Goal: Information Seeking & Learning: Learn about a topic

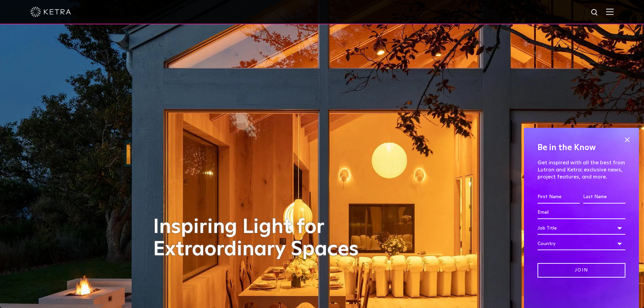
click at [612, 15] on img at bounding box center [609, 11] width 7 height 6
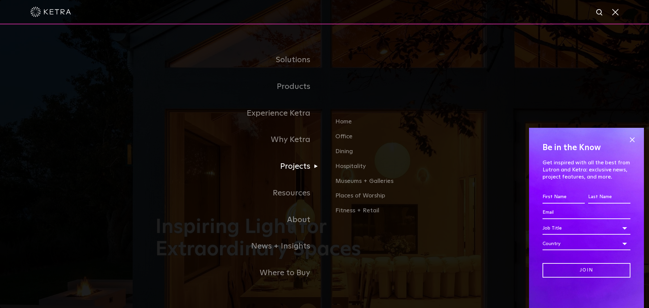
click at [293, 172] on link "Projects" at bounding box center [239, 166] width 169 height 27
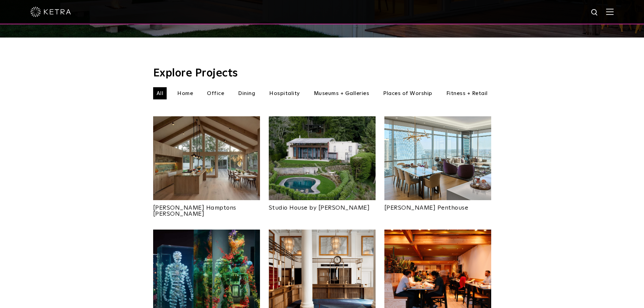
scroll to position [203, 0]
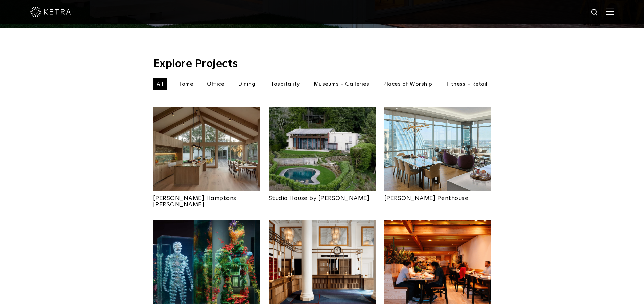
click at [183, 78] on li "Home" at bounding box center [185, 84] width 23 height 12
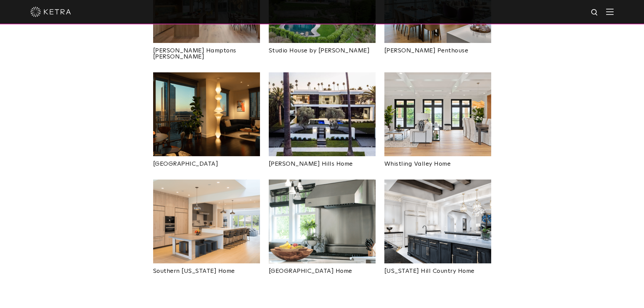
scroll to position [372, 0]
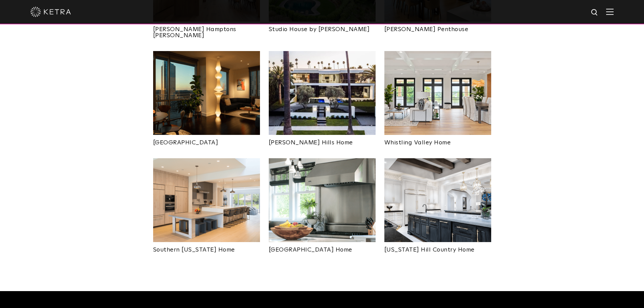
click at [319, 190] on img at bounding box center [322, 200] width 107 height 84
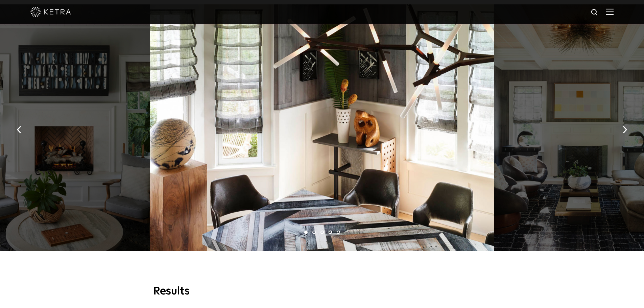
scroll to position [473, 0]
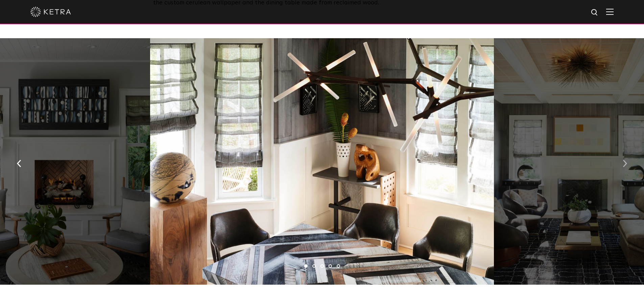
click at [623, 161] on img "button" at bounding box center [624, 163] width 4 height 7
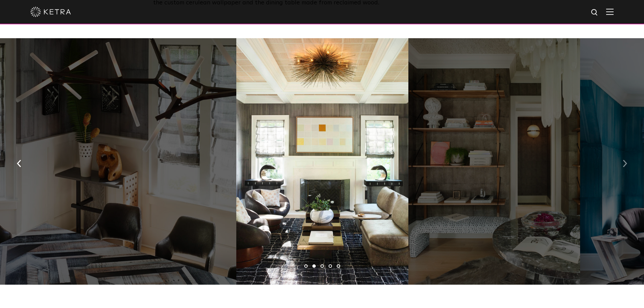
click at [623, 161] on img "button" at bounding box center [624, 163] width 4 height 7
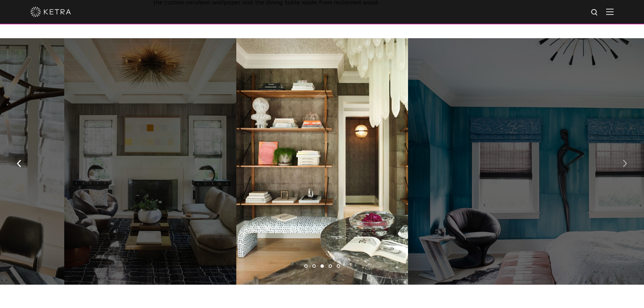
click at [623, 161] on img "button" at bounding box center [624, 163] width 4 height 7
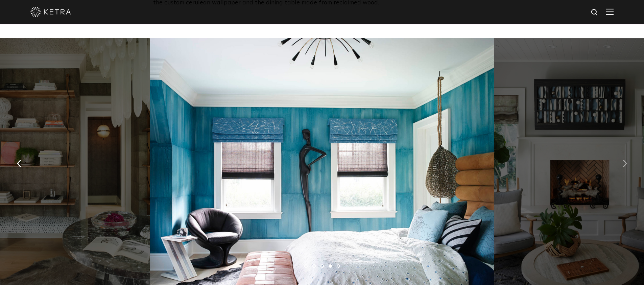
click at [623, 161] on img "button" at bounding box center [624, 163] width 4 height 7
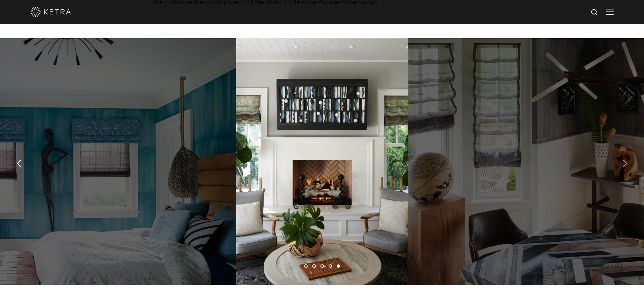
click at [623, 161] on img "button" at bounding box center [624, 163] width 4 height 7
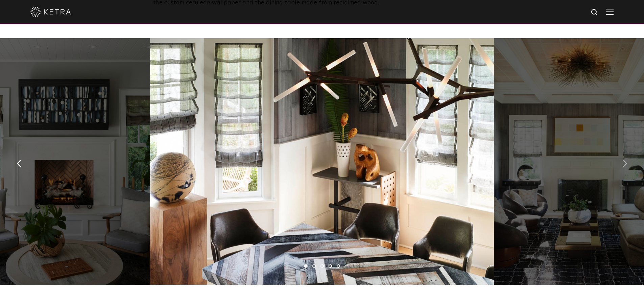
click at [623, 161] on img "button" at bounding box center [624, 163] width 4 height 7
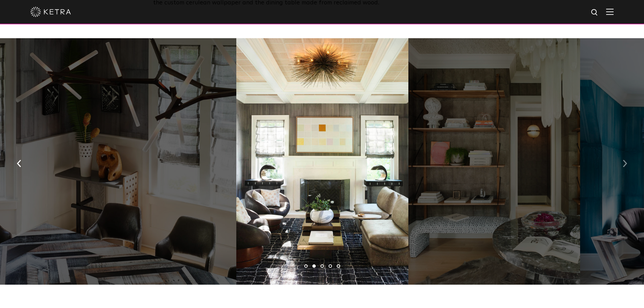
click at [623, 161] on img "button" at bounding box center [624, 163] width 4 height 7
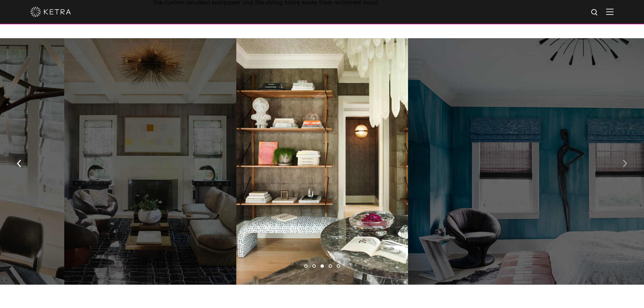
click at [623, 161] on img "button" at bounding box center [624, 163] width 4 height 7
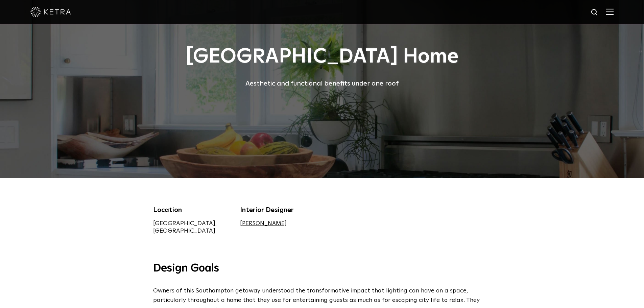
scroll to position [0, 0]
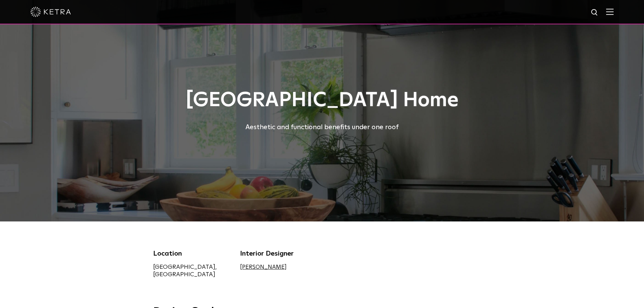
click at [613, 13] on img at bounding box center [609, 11] width 7 height 6
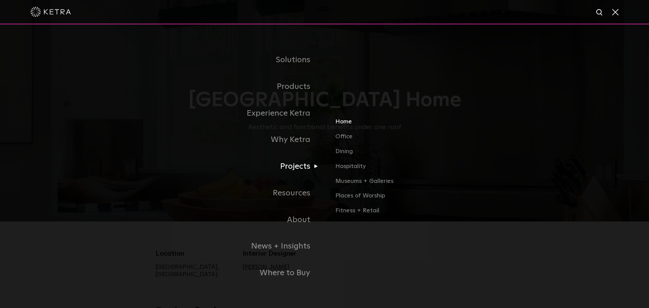
click at [345, 126] on link "Home" at bounding box center [414, 124] width 158 height 15
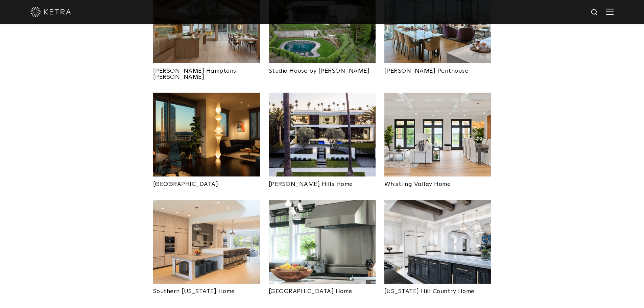
scroll to position [338, 0]
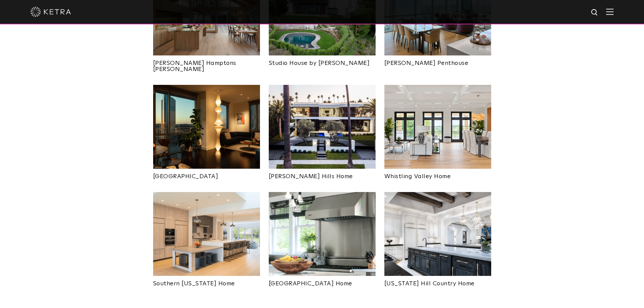
click at [202, 205] on img at bounding box center [206, 234] width 107 height 84
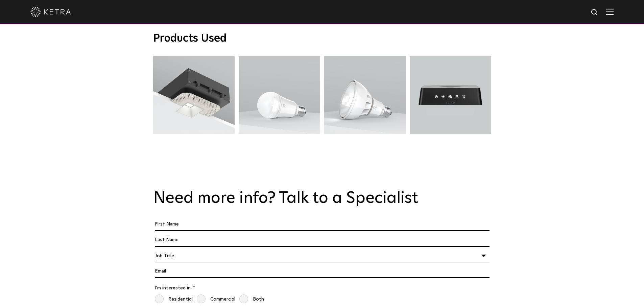
scroll to position [1250, 0]
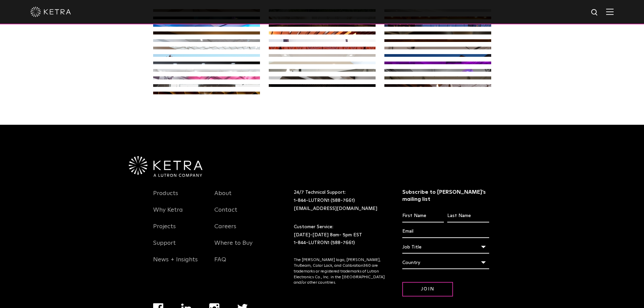
scroll to position [326, 0]
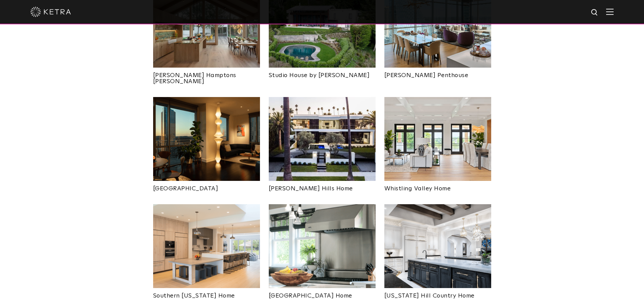
click at [308, 150] on img at bounding box center [322, 139] width 107 height 84
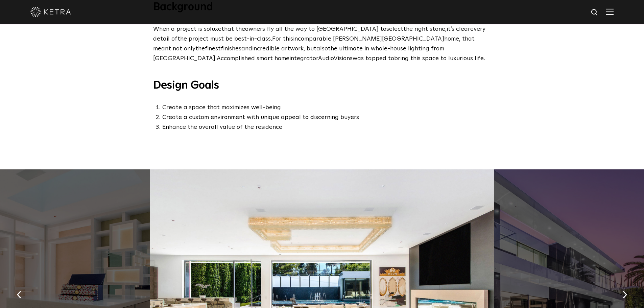
scroll to position [439, 0]
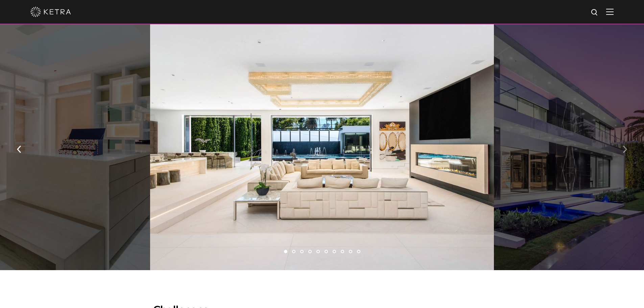
click at [626, 152] on img "button" at bounding box center [624, 148] width 4 height 7
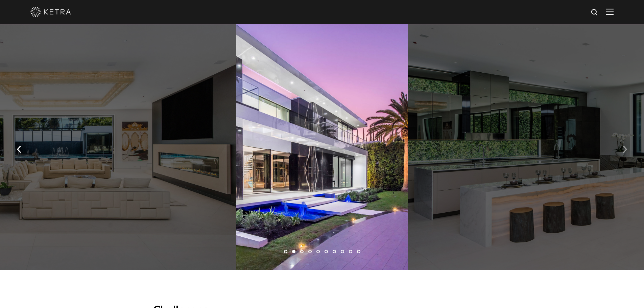
click at [626, 152] on img "button" at bounding box center [624, 148] width 4 height 7
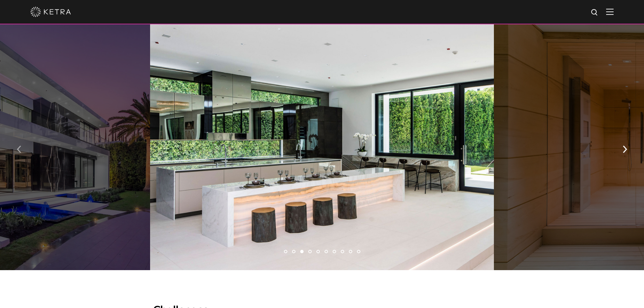
click at [17, 153] on button "button" at bounding box center [19, 148] width 15 height 23
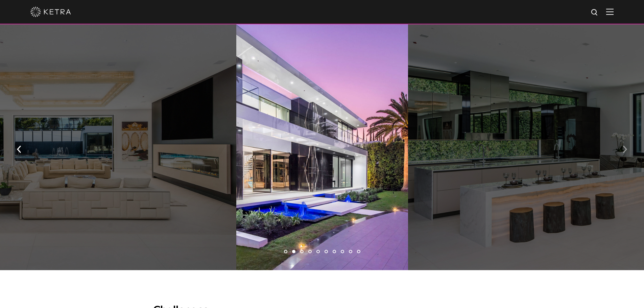
click at [628, 155] on button "button" at bounding box center [624, 148] width 15 height 23
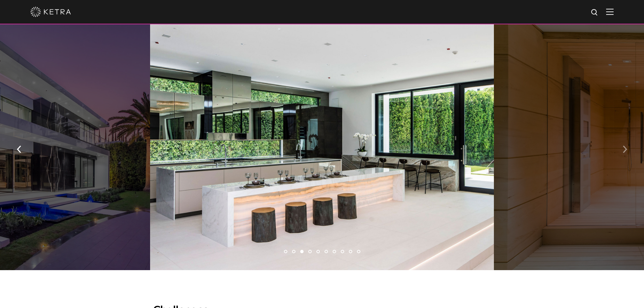
click at [628, 155] on button "button" at bounding box center [624, 148] width 15 height 23
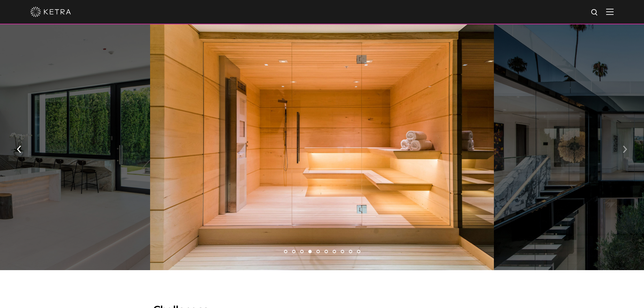
click at [624, 153] on img "button" at bounding box center [624, 148] width 4 height 7
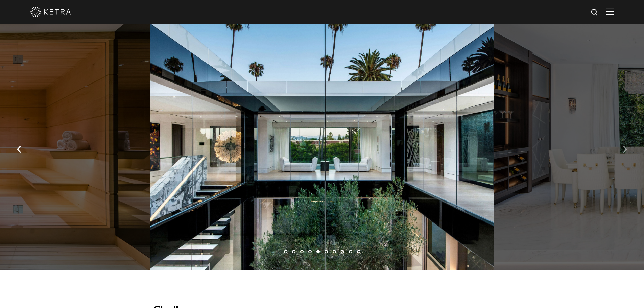
click at [624, 153] on img "button" at bounding box center [624, 148] width 4 height 7
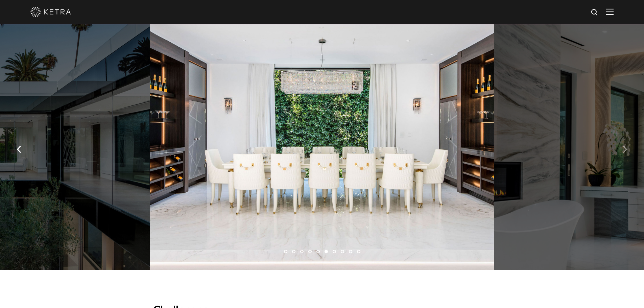
click at [624, 153] on img "button" at bounding box center [624, 148] width 4 height 7
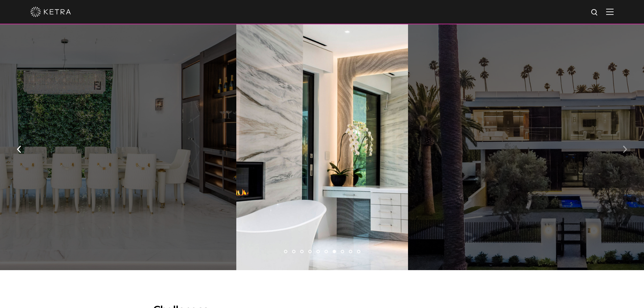
click at [624, 153] on img "button" at bounding box center [624, 148] width 4 height 7
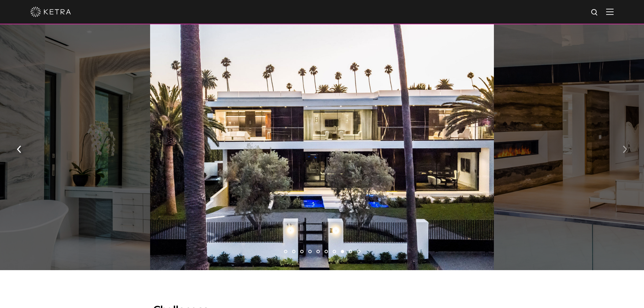
click at [624, 153] on img "button" at bounding box center [624, 148] width 4 height 7
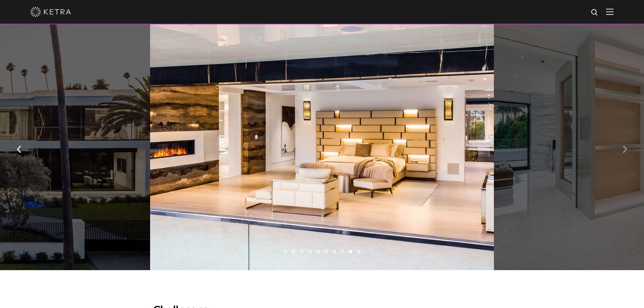
click at [622, 152] on button "button" at bounding box center [624, 148] width 15 height 23
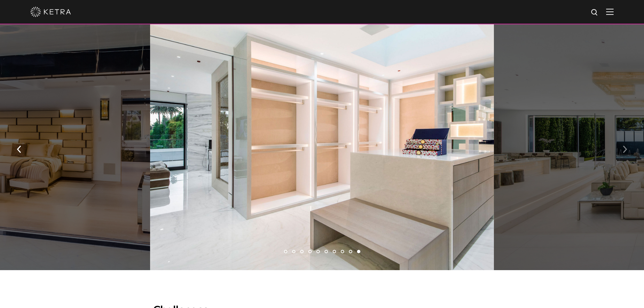
click at [622, 152] on button "button" at bounding box center [624, 148] width 15 height 23
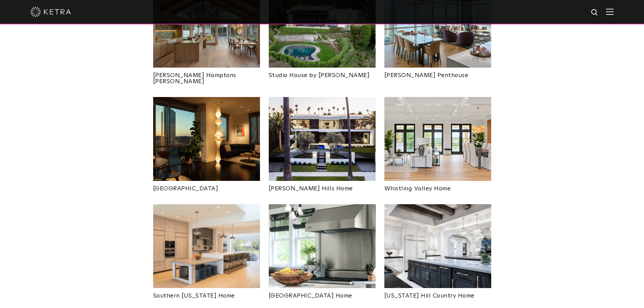
click at [219, 128] on img at bounding box center [206, 139] width 107 height 84
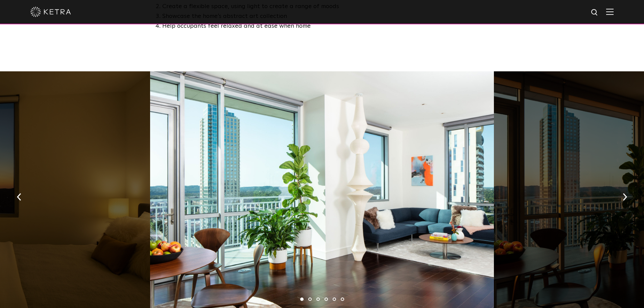
scroll to position [405, 0]
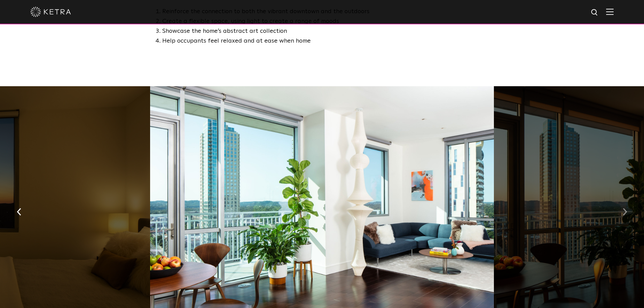
click at [622, 199] on button "button" at bounding box center [624, 210] width 15 height 23
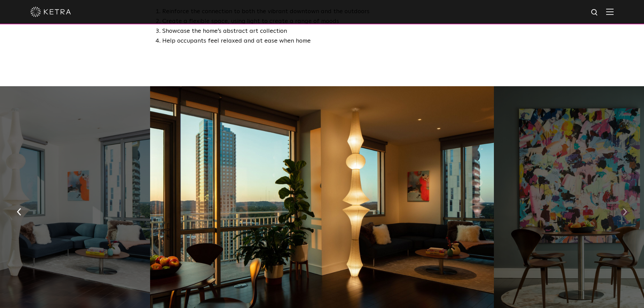
click at [622, 199] on button "button" at bounding box center [624, 210] width 15 height 23
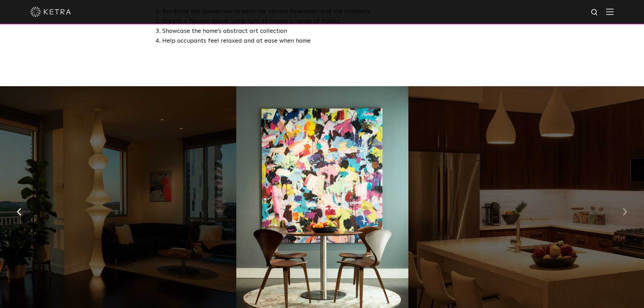
click at [622, 199] on button "button" at bounding box center [624, 210] width 15 height 23
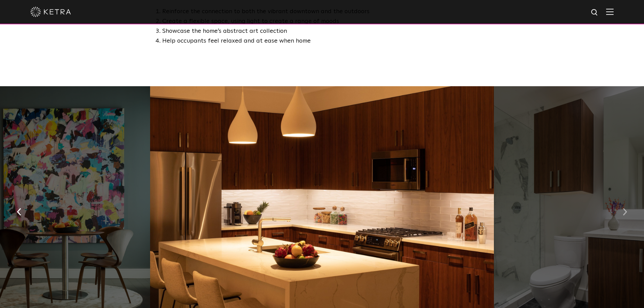
click at [622, 199] on button "button" at bounding box center [624, 210] width 15 height 23
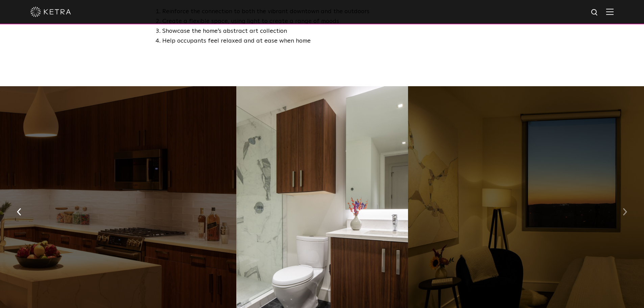
click at [622, 199] on button "button" at bounding box center [624, 210] width 15 height 23
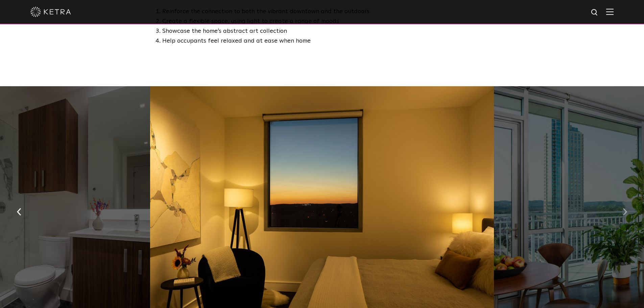
click at [622, 199] on button "button" at bounding box center [624, 210] width 15 height 23
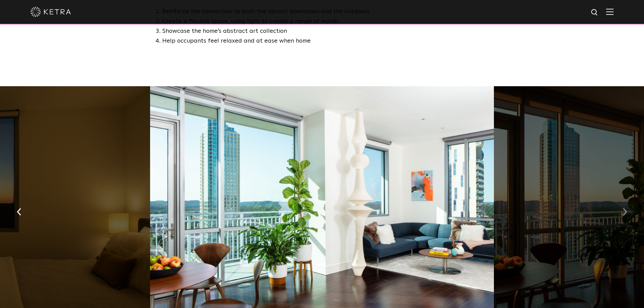
click at [622, 199] on button "button" at bounding box center [624, 210] width 15 height 23
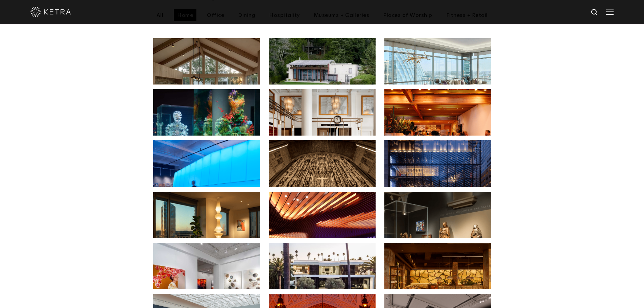
scroll to position [326, 0]
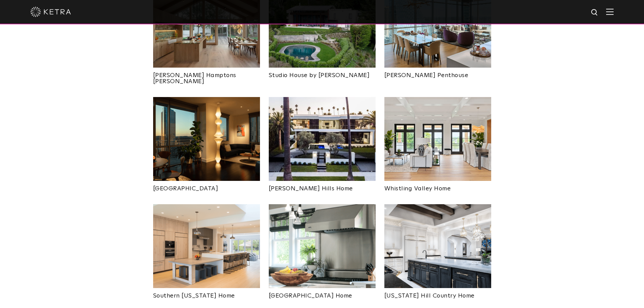
click at [417, 231] on img at bounding box center [437, 246] width 107 height 84
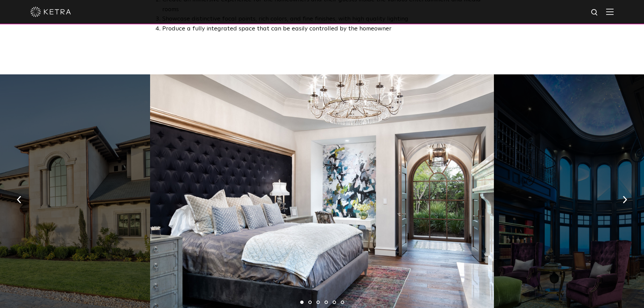
scroll to position [439, 0]
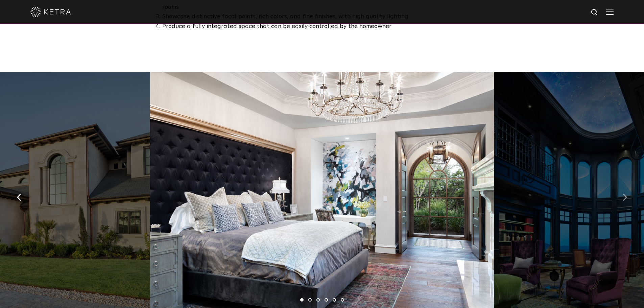
click at [623, 194] on img "button" at bounding box center [624, 197] width 4 height 7
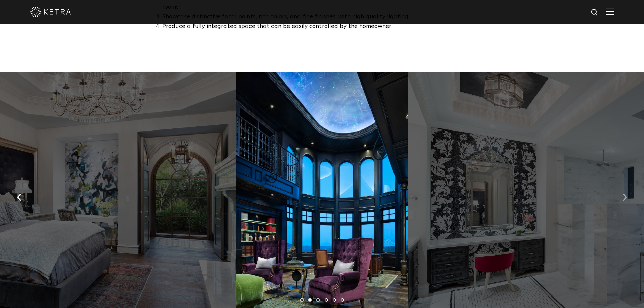
click at [623, 194] on img "button" at bounding box center [624, 197] width 4 height 7
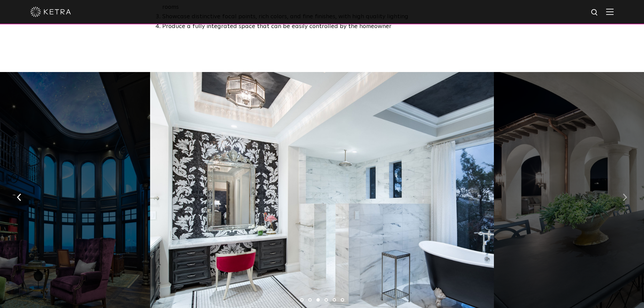
click at [623, 194] on img "button" at bounding box center [624, 197] width 4 height 7
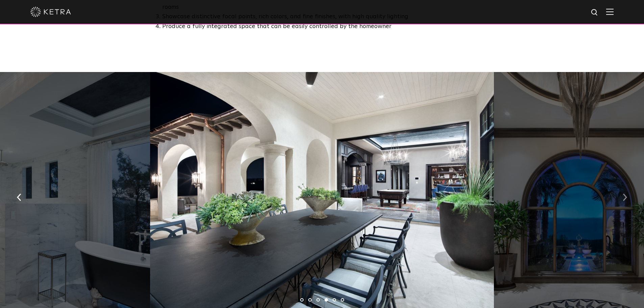
click at [623, 194] on img "button" at bounding box center [624, 197] width 4 height 7
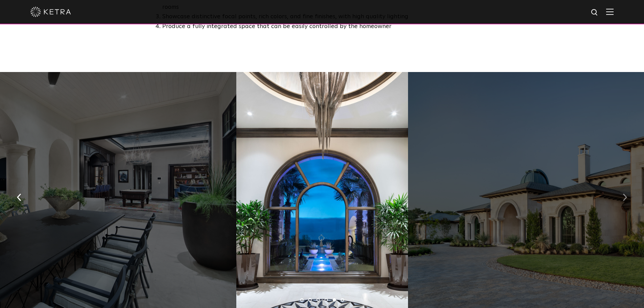
click at [623, 194] on img "button" at bounding box center [624, 197] width 4 height 7
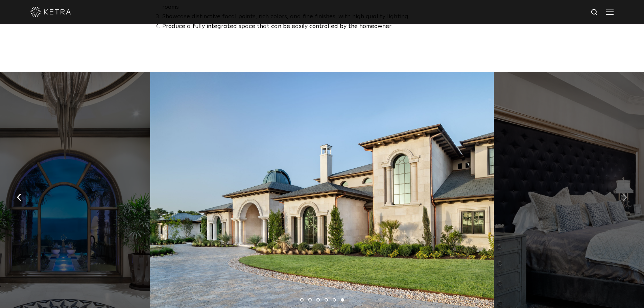
click at [623, 194] on img "button" at bounding box center [624, 197] width 4 height 7
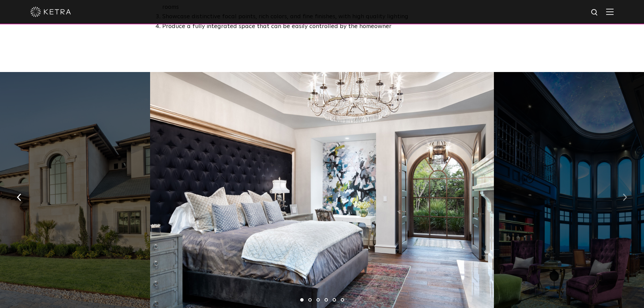
click at [623, 194] on img "button" at bounding box center [624, 197] width 4 height 7
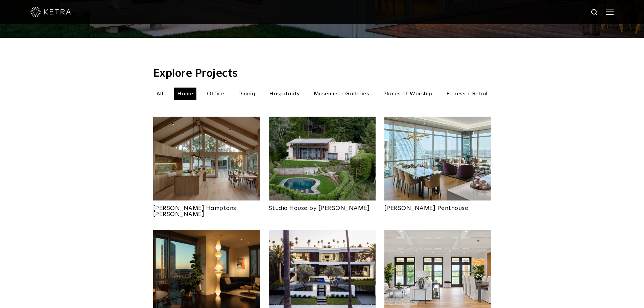
scroll to position [191, 0]
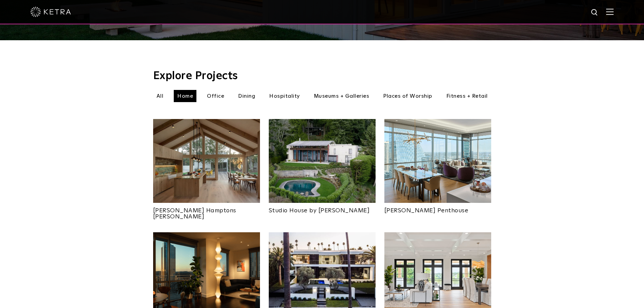
click at [302, 164] on img at bounding box center [322, 161] width 107 height 84
click at [327, 153] on img at bounding box center [322, 161] width 107 height 84
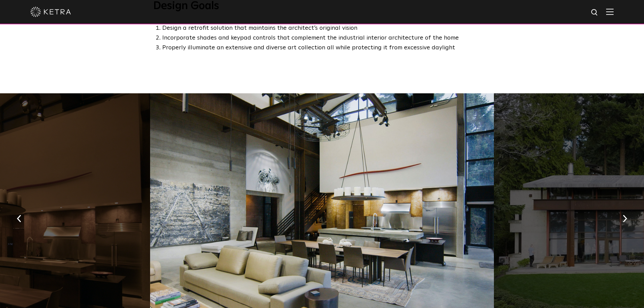
scroll to position [676, 0]
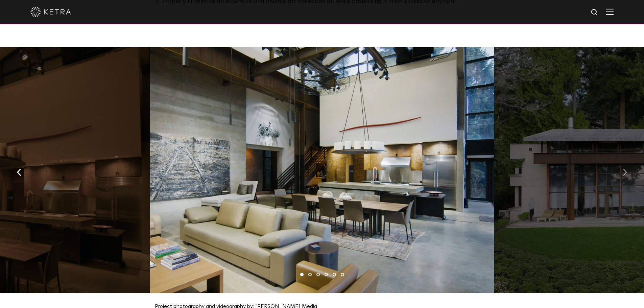
click at [622, 170] on button "button" at bounding box center [624, 171] width 15 height 23
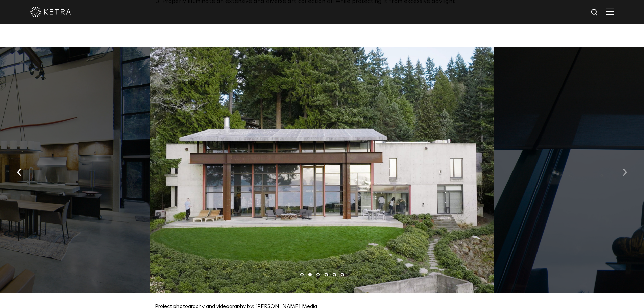
click at [622, 170] on button "button" at bounding box center [624, 171] width 15 height 23
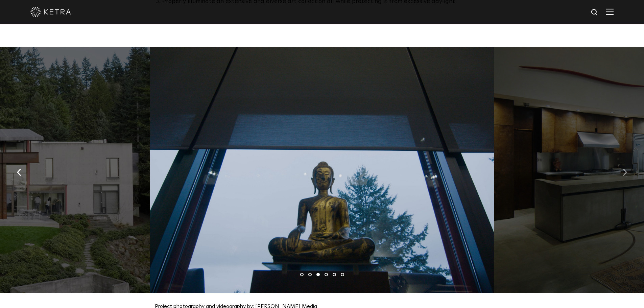
click at [622, 170] on button "button" at bounding box center [624, 171] width 15 height 23
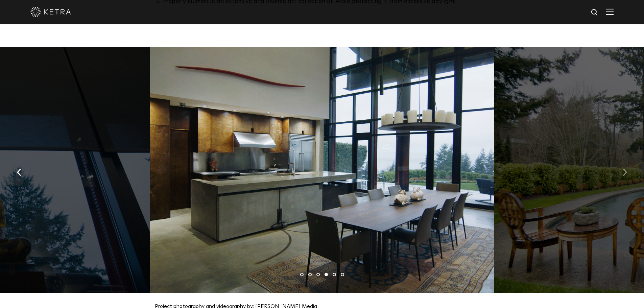
click at [622, 170] on button "button" at bounding box center [624, 171] width 15 height 23
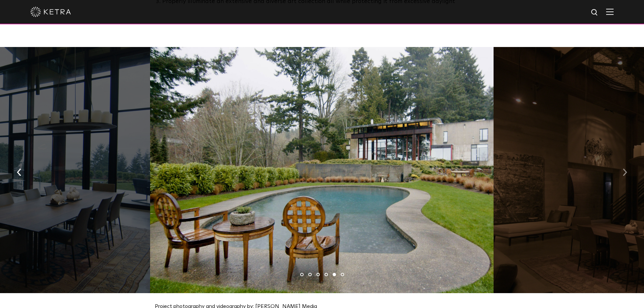
click at [622, 170] on button "button" at bounding box center [624, 171] width 15 height 23
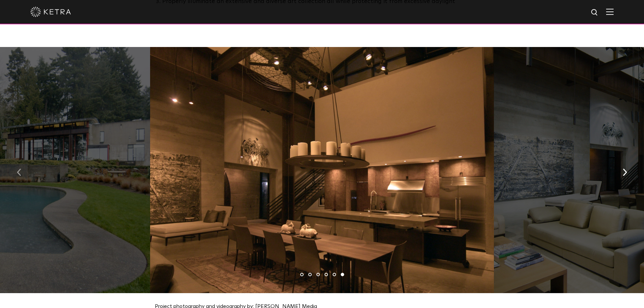
click at [22, 165] on button "button" at bounding box center [19, 171] width 15 height 23
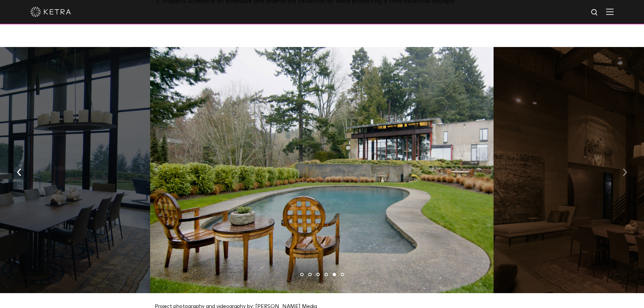
click at [621, 162] on button "button" at bounding box center [624, 171] width 15 height 23
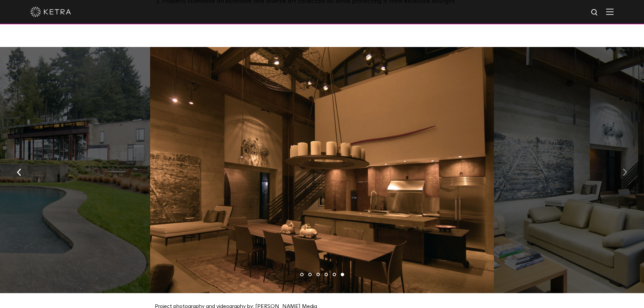
click at [621, 162] on button "button" at bounding box center [624, 171] width 15 height 23
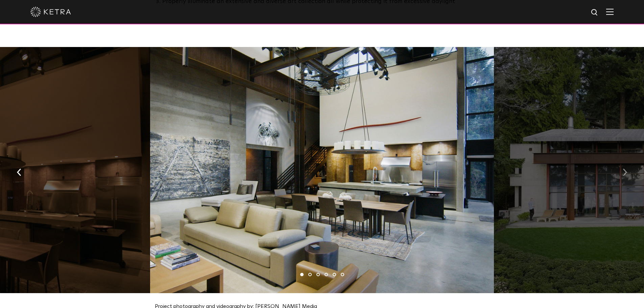
click at [621, 162] on button "button" at bounding box center [624, 171] width 15 height 23
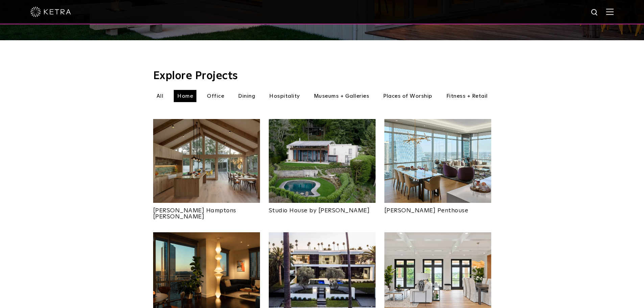
click at [219, 90] on li "Office" at bounding box center [215, 96] width 24 height 12
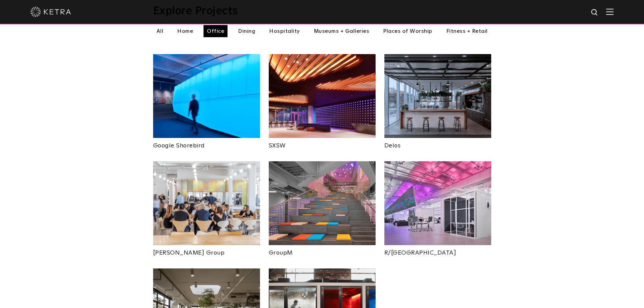
scroll to position [258, 0]
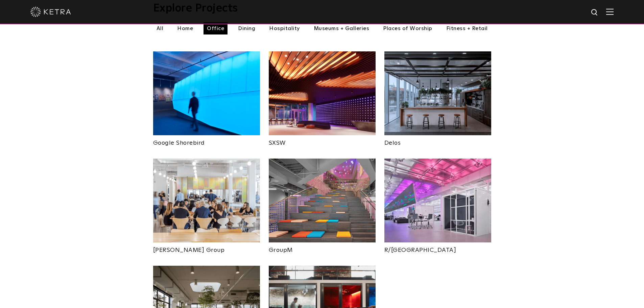
click at [436, 165] on img at bounding box center [437, 200] width 107 height 84
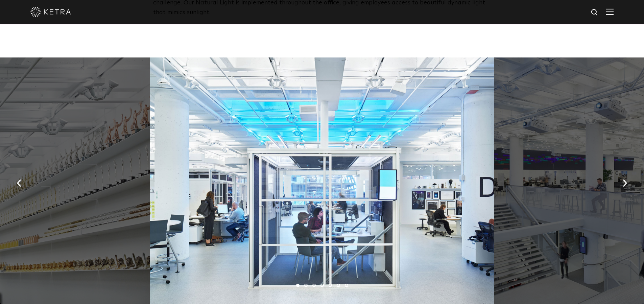
scroll to position [372, 0]
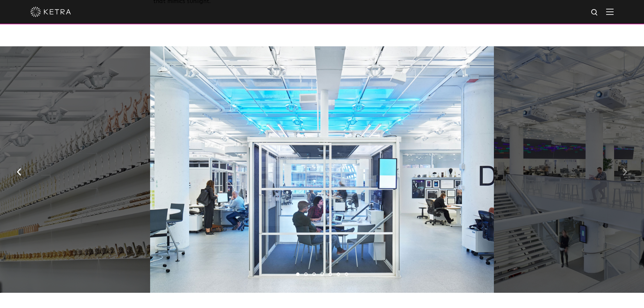
click at [624, 168] on img "button" at bounding box center [624, 171] width 4 height 7
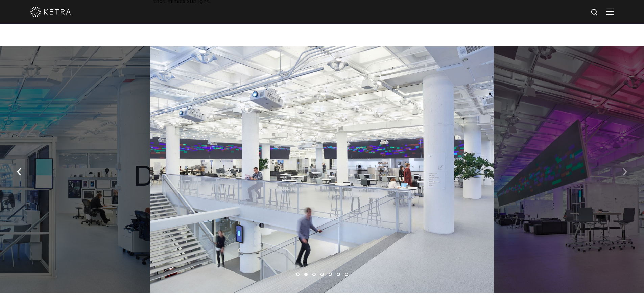
click at [624, 168] on img "button" at bounding box center [624, 171] width 4 height 7
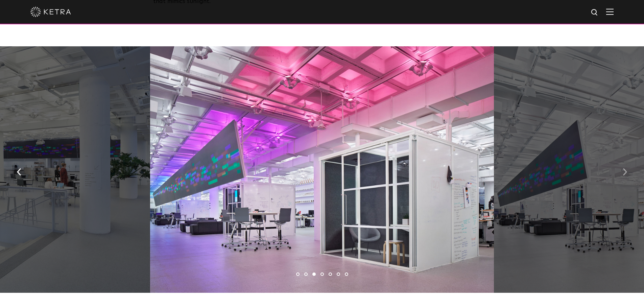
click at [624, 168] on img "button" at bounding box center [624, 171] width 4 height 7
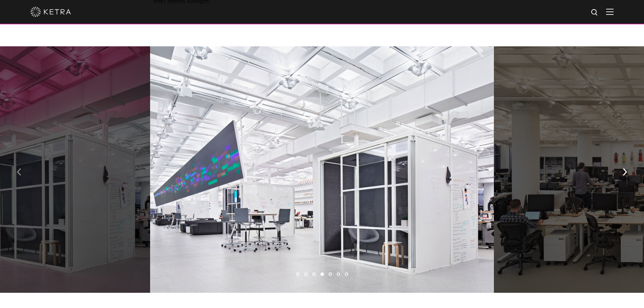
click at [18, 168] on img "button" at bounding box center [19, 171] width 4 height 7
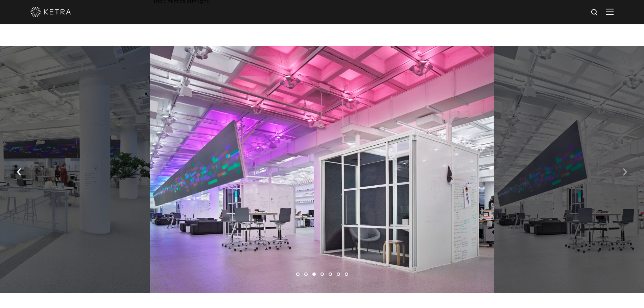
click at [629, 159] on button "button" at bounding box center [624, 170] width 15 height 23
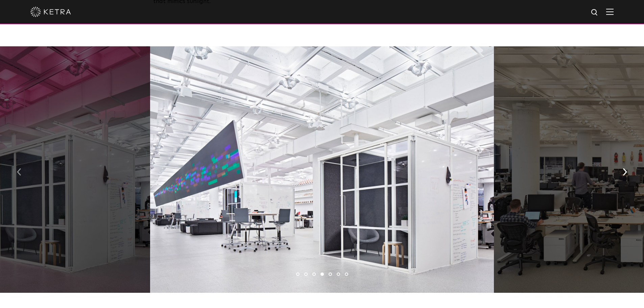
click at [19, 168] on img "button" at bounding box center [19, 171] width 4 height 7
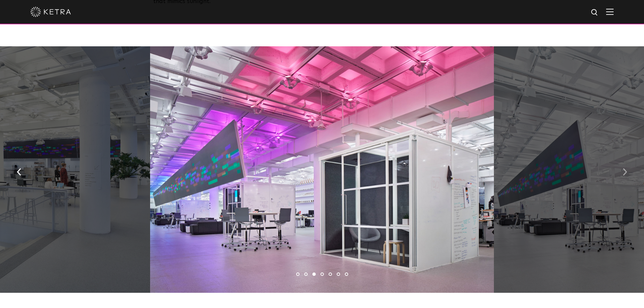
click at [625, 168] on img "button" at bounding box center [624, 171] width 4 height 7
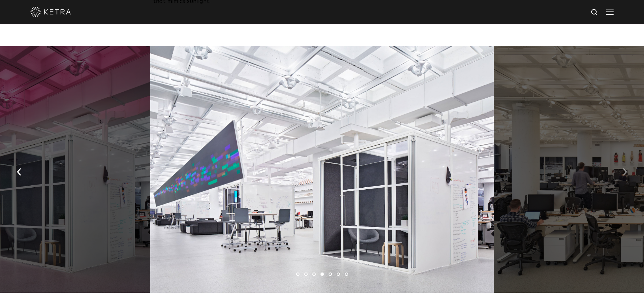
click at [625, 168] on img "button" at bounding box center [624, 171] width 4 height 7
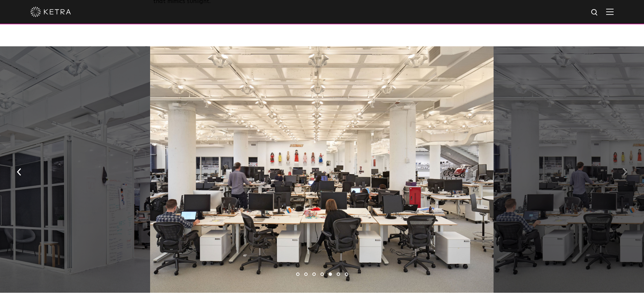
click at [625, 168] on img "button" at bounding box center [624, 171] width 4 height 7
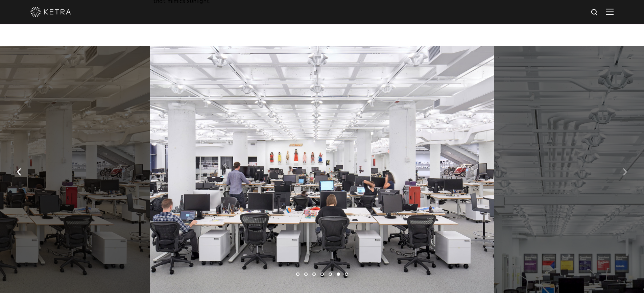
click at [625, 168] on img "button" at bounding box center [624, 171] width 4 height 7
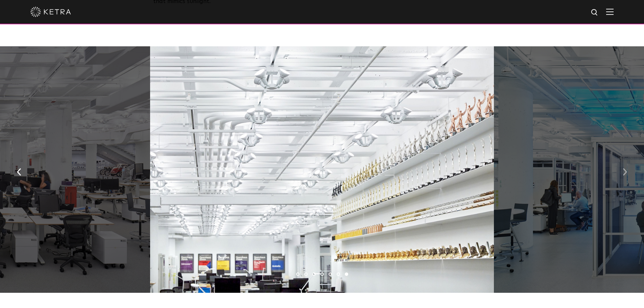
click at [625, 168] on img "button" at bounding box center [624, 171] width 4 height 7
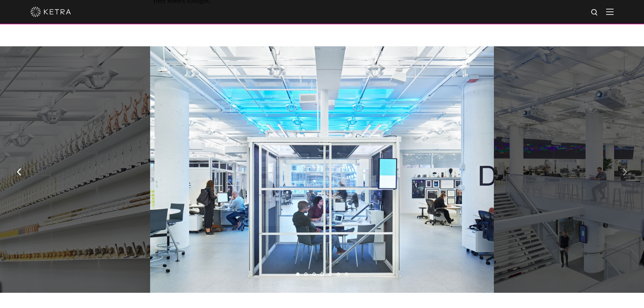
click at [625, 168] on img "button" at bounding box center [624, 171] width 4 height 7
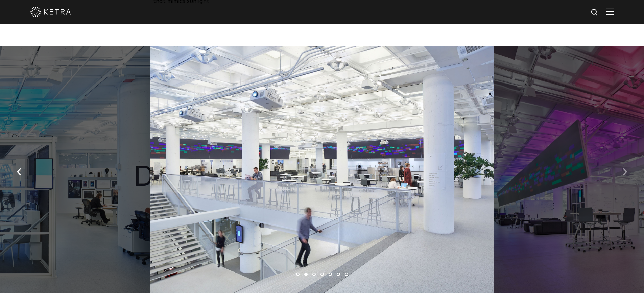
click at [625, 168] on img "button" at bounding box center [624, 171] width 4 height 7
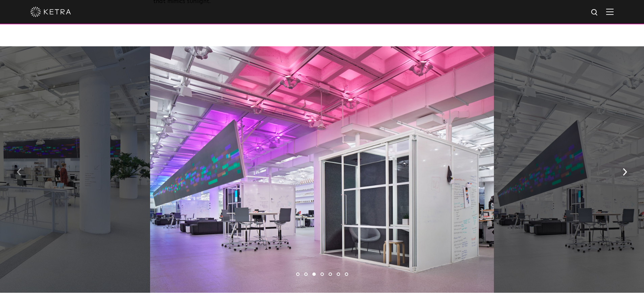
click at [20, 168] on img "button" at bounding box center [19, 171] width 4 height 7
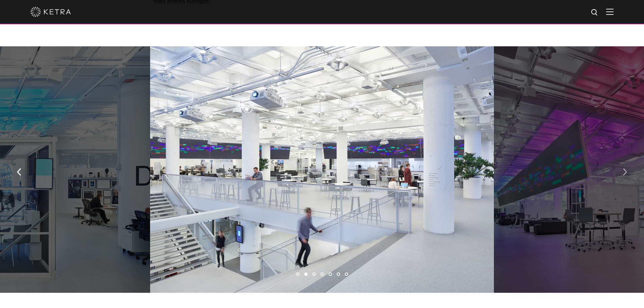
click at [621, 159] on button "button" at bounding box center [624, 170] width 15 height 23
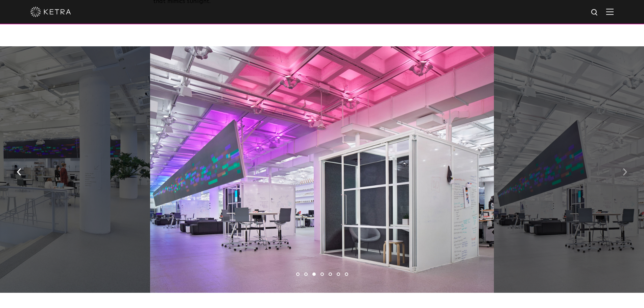
click at [623, 168] on img "button" at bounding box center [624, 171] width 4 height 7
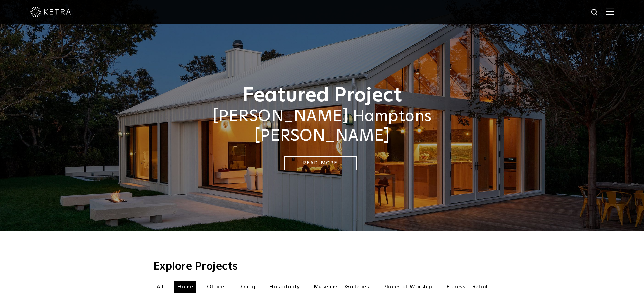
click at [613, 10] on img at bounding box center [609, 11] width 7 height 6
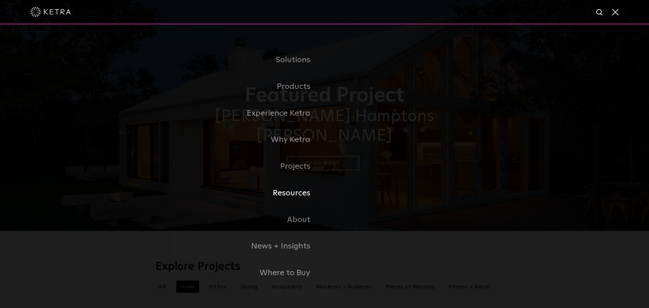
click at [280, 196] on link "Resources" at bounding box center [239, 193] width 169 height 27
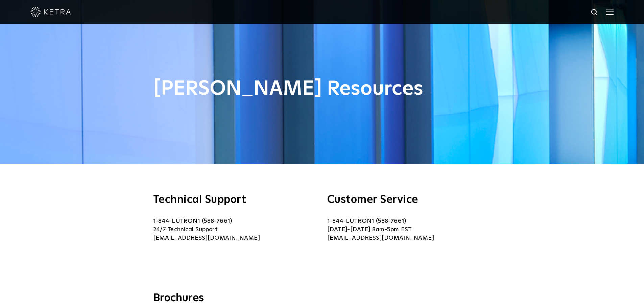
click at [613, 12] on img at bounding box center [609, 11] width 7 height 6
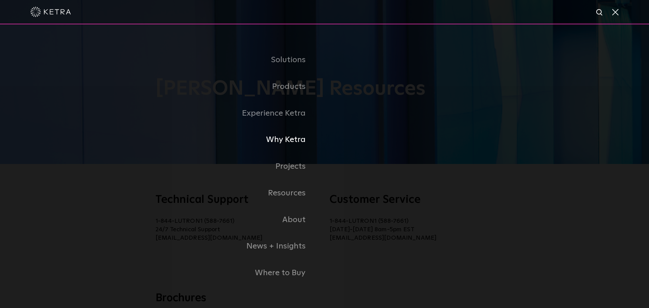
click at [285, 143] on link "Why Ketra" at bounding box center [211, 139] width 226 height 27
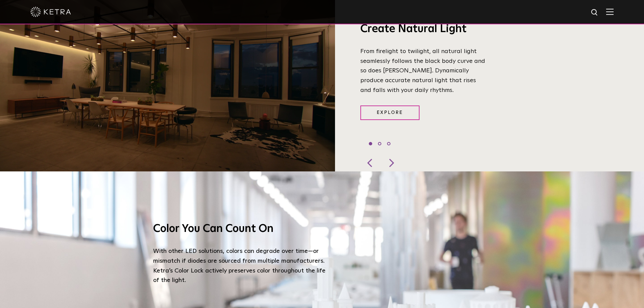
scroll to position [507, 0]
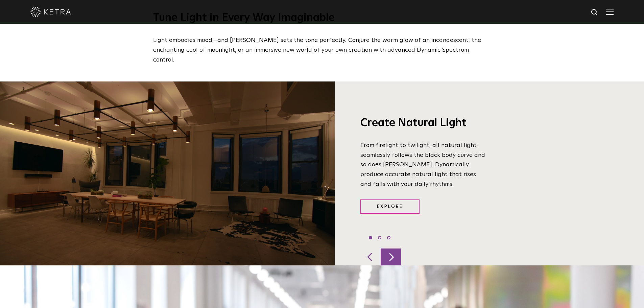
click at [391, 249] on div at bounding box center [390, 256] width 20 height 17
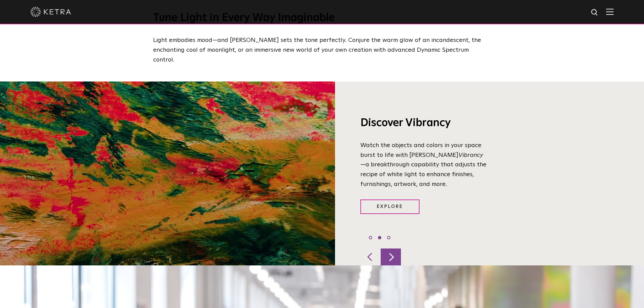
click at [391, 249] on div at bounding box center [390, 256] width 20 height 17
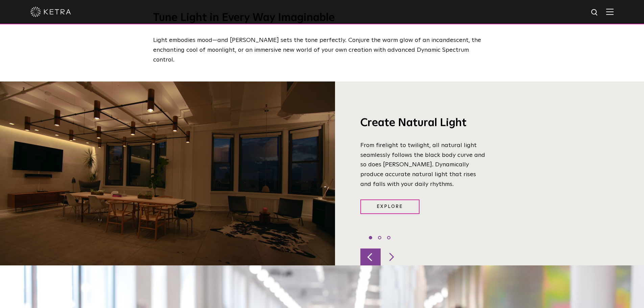
click at [370, 251] on div at bounding box center [370, 256] width 20 height 17
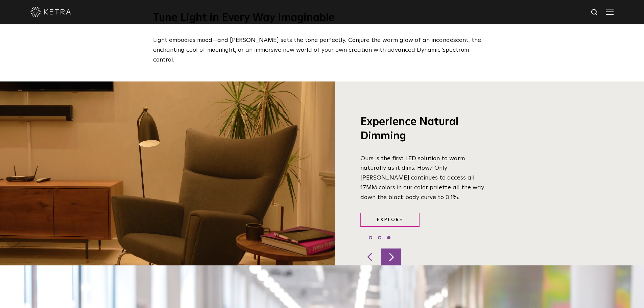
click at [393, 251] on div at bounding box center [390, 256] width 20 height 17
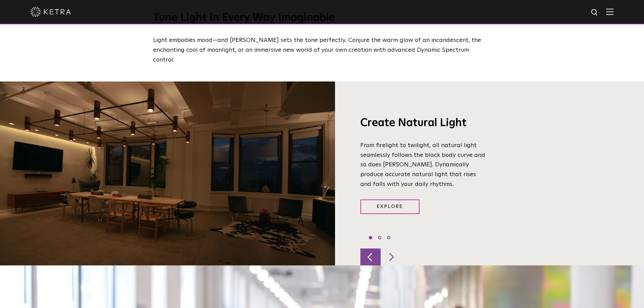
click at [369, 248] on div at bounding box center [370, 256] width 20 height 17
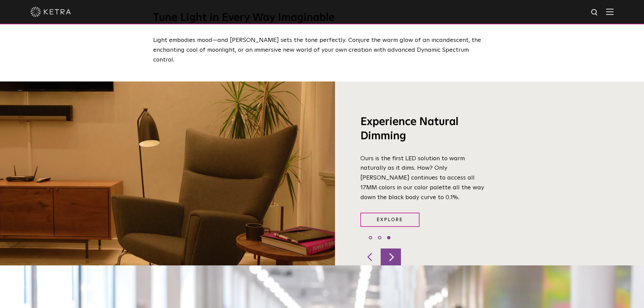
click at [389, 248] on div at bounding box center [390, 256] width 20 height 17
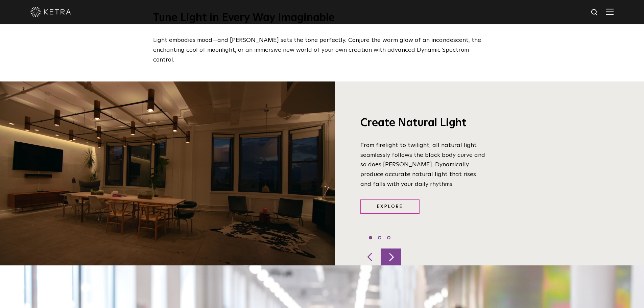
click at [389, 248] on div at bounding box center [390, 256] width 20 height 17
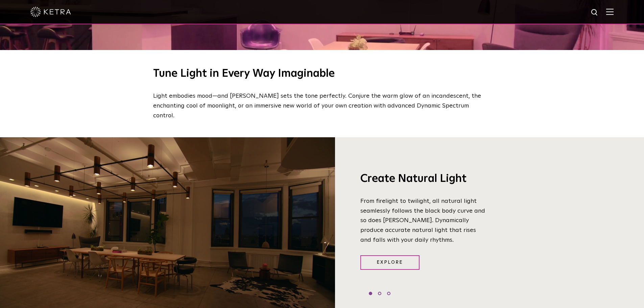
scroll to position [439, 0]
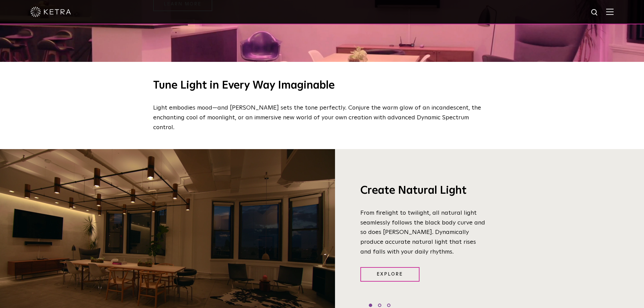
click at [610, 11] on div at bounding box center [321, 12] width 583 height 24
click at [613, 13] on img at bounding box center [609, 11] width 7 height 6
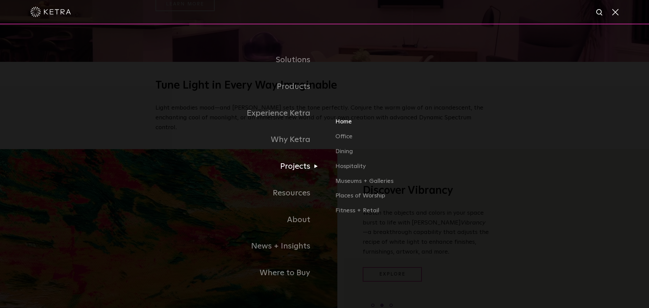
click at [346, 124] on link "Home" at bounding box center [414, 124] width 158 height 15
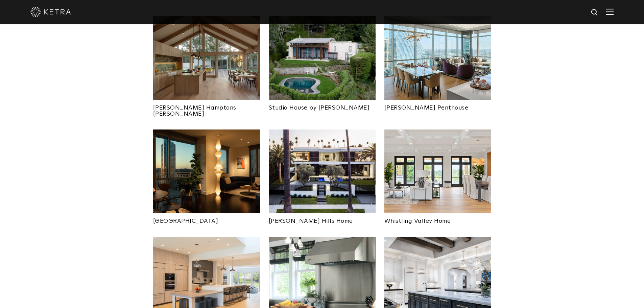
scroll to position [338, 0]
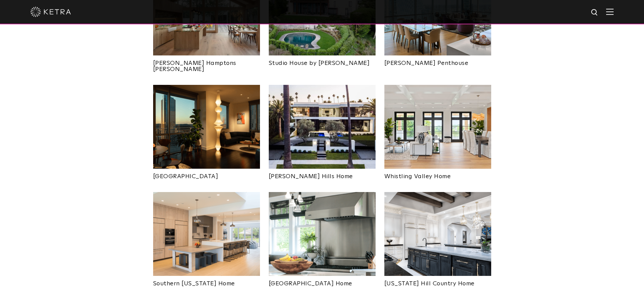
click at [316, 218] on img at bounding box center [322, 234] width 107 height 84
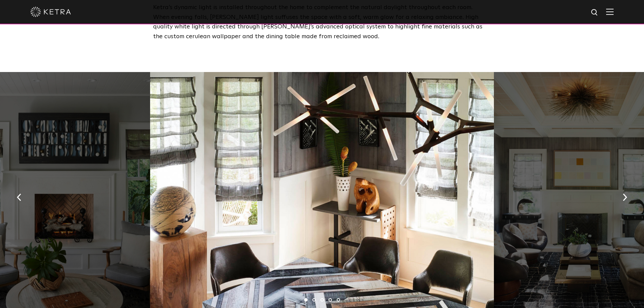
scroll to position [473, 0]
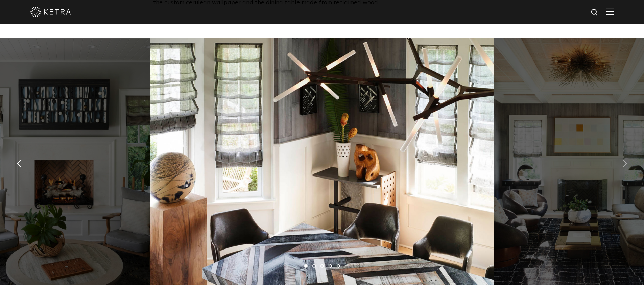
click at [626, 160] on img "button" at bounding box center [624, 163] width 4 height 7
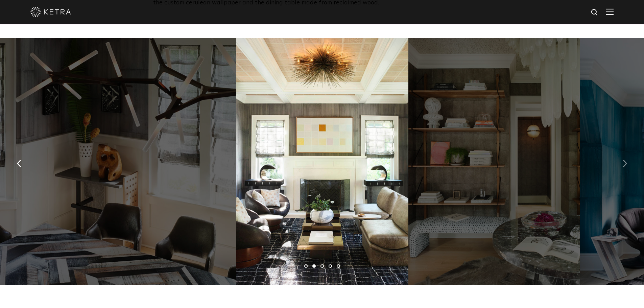
click at [623, 160] on img "button" at bounding box center [624, 163] width 4 height 7
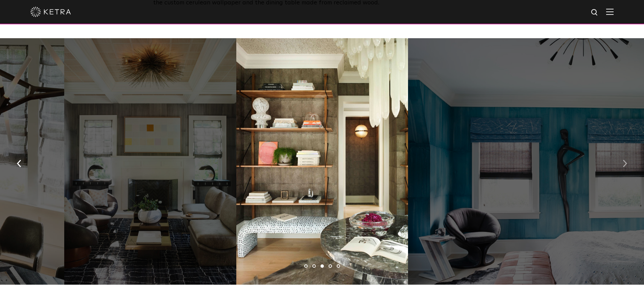
click at [623, 160] on img "button" at bounding box center [624, 163] width 4 height 7
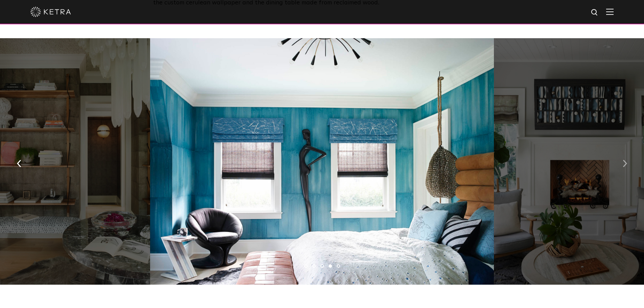
click at [624, 160] on img "button" at bounding box center [624, 163] width 4 height 7
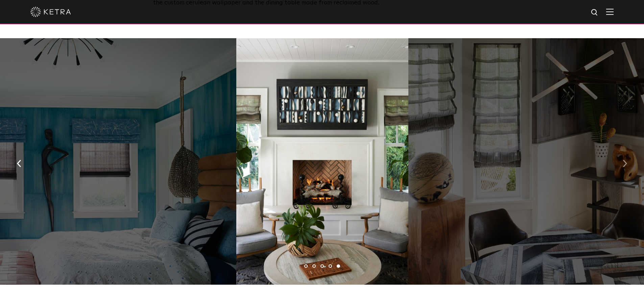
click at [624, 160] on img "button" at bounding box center [624, 163] width 4 height 7
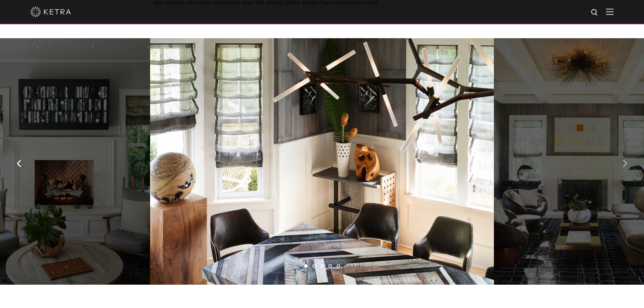
click at [624, 160] on img "button" at bounding box center [624, 163] width 4 height 7
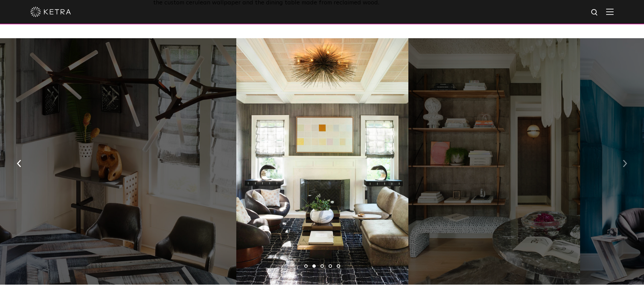
click at [624, 160] on img "button" at bounding box center [624, 163] width 4 height 7
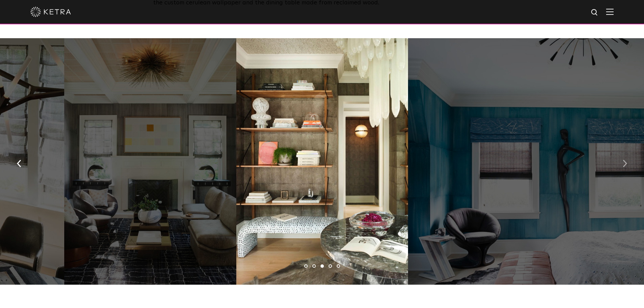
click at [624, 160] on img "button" at bounding box center [624, 163] width 4 height 7
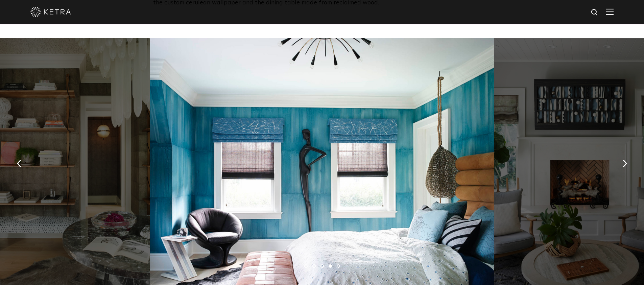
click at [613, 12] on img at bounding box center [609, 11] width 7 height 6
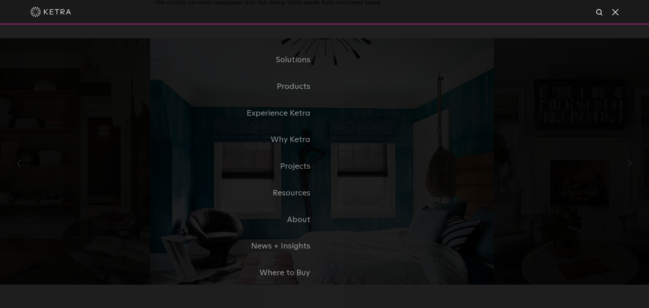
click at [80, 15] on div at bounding box center [324, 12] width 588 height 24
click at [221, 14] on div at bounding box center [324, 12] width 588 height 24
drag, startPoint x: 472, startPoint y: 105, endPoint x: 481, endPoint y: 105, distance: 9.5
click at [472, 105] on li "Experience Ketra" at bounding box center [324, 113] width 338 height 27
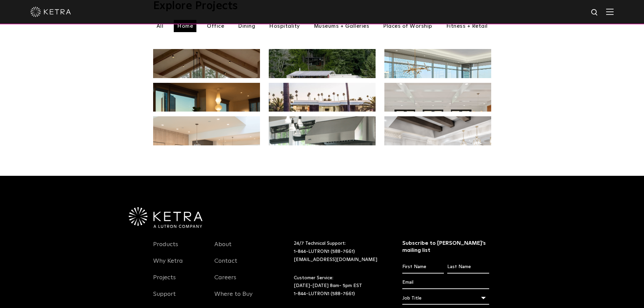
scroll to position [299, 0]
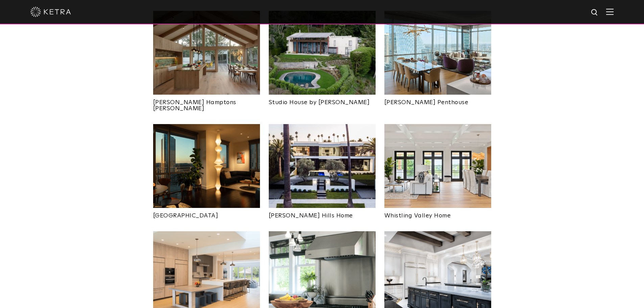
click at [319, 156] on img at bounding box center [322, 166] width 107 height 84
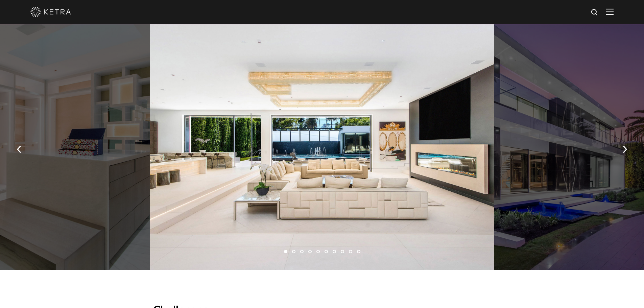
scroll to position [405, 0]
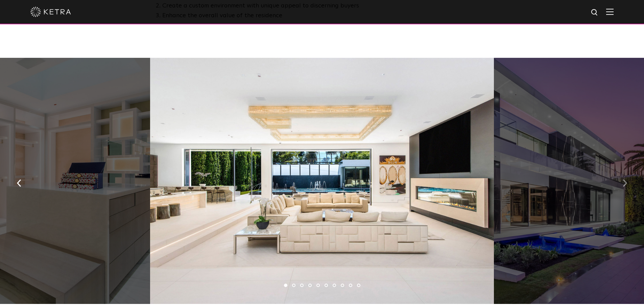
click at [626, 182] on button "button" at bounding box center [624, 182] width 15 height 23
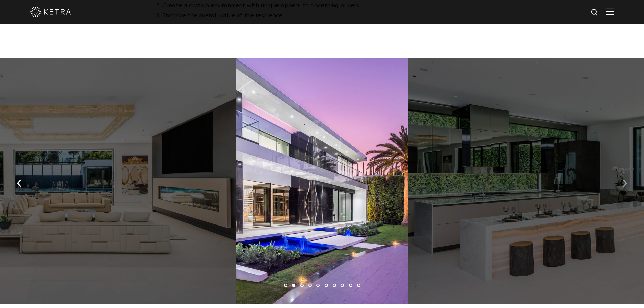
click at [621, 186] on button "button" at bounding box center [624, 182] width 15 height 23
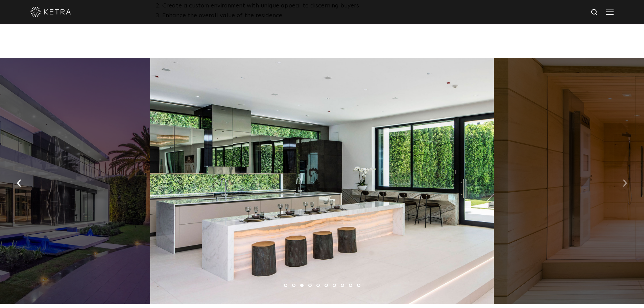
click at [625, 186] on img "button" at bounding box center [624, 182] width 4 height 7
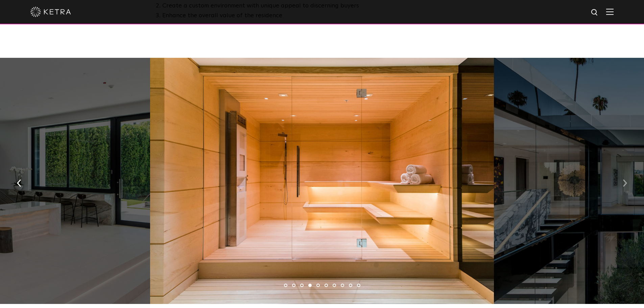
click at [625, 186] on img "button" at bounding box center [624, 182] width 4 height 7
